Goal: Information Seeking & Learning: Learn about a topic

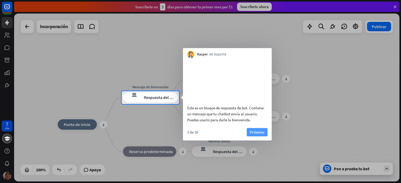
click at [257, 135] on font "Próximo" at bounding box center [257, 132] width 14 height 5
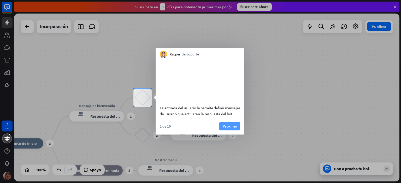
click at [236, 129] on font "Próximo" at bounding box center [229, 126] width 14 height 5
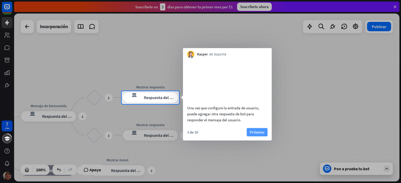
click at [254, 135] on font "Próximo" at bounding box center [257, 132] width 14 height 5
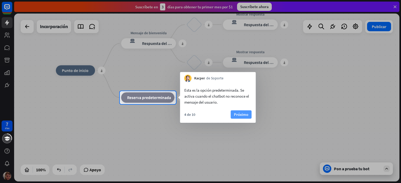
click at [242, 115] on font "Próximo" at bounding box center [241, 114] width 14 height 5
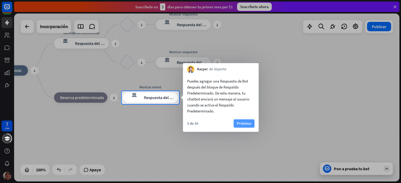
click at [245, 126] on font "Próximo" at bounding box center [243, 123] width 14 height 7
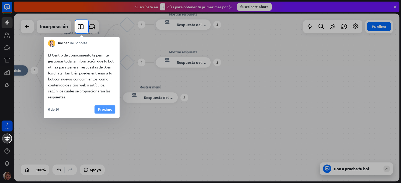
click at [110, 111] on font "Próximo" at bounding box center [105, 109] width 14 height 5
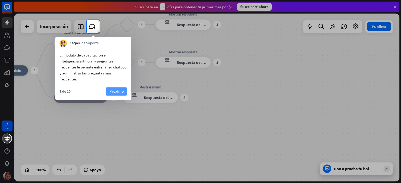
click at [118, 93] on font "Próximo" at bounding box center [116, 91] width 14 height 5
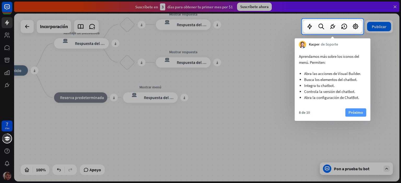
click at [354, 112] on font "Próximo" at bounding box center [355, 112] width 14 height 5
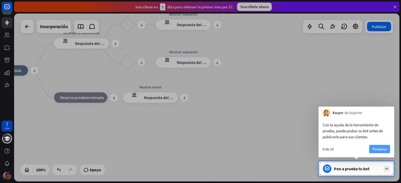
click at [379, 149] on font "Próximo" at bounding box center [379, 149] width 14 height 5
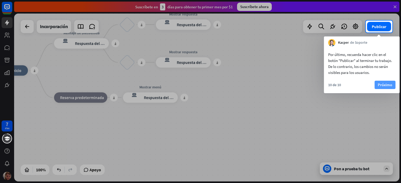
click at [383, 85] on font "Próximo" at bounding box center [384, 84] width 14 height 5
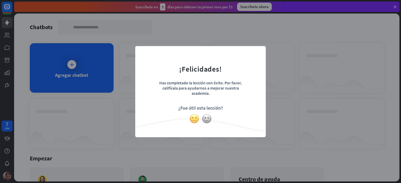
click at [193, 119] on img at bounding box center [194, 119] width 10 height 10
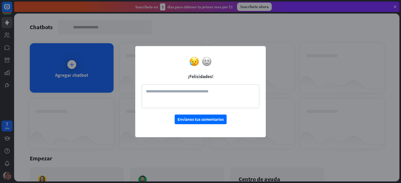
click at [258, 52] on div "cerca ¡Felicidades! Envíanos tus comentarios" at bounding box center [200, 91] width 130 height 91
click at [189, 119] on font "Envíanos tus comentarios" at bounding box center [200, 119] width 46 height 5
click at [163, 121] on form "¡Felicidades! Envíanos tus comentarios" at bounding box center [200, 89] width 117 height 72
click at [296, 142] on div "cerca ¡Felicidades! Envíanos tus comentarios" at bounding box center [200, 91] width 401 height 183
click at [73, 64] on div "cerca ¡Felicidades! Envíanos tus comentarios" at bounding box center [200, 91] width 401 height 183
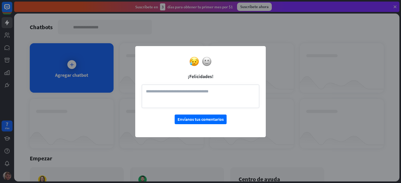
click at [71, 64] on div "cerca ¡Felicidades! Envíanos tus comentarios" at bounding box center [200, 91] width 401 height 183
